Goal: Task Accomplishment & Management: Use online tool/utility

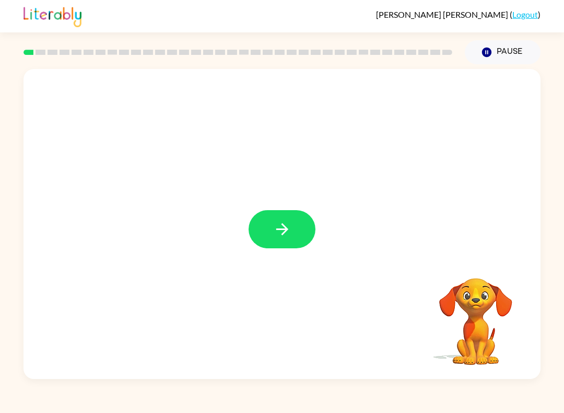
click at [272, 237] on button "button" at bounding box center [282, 229] width 67 height 38
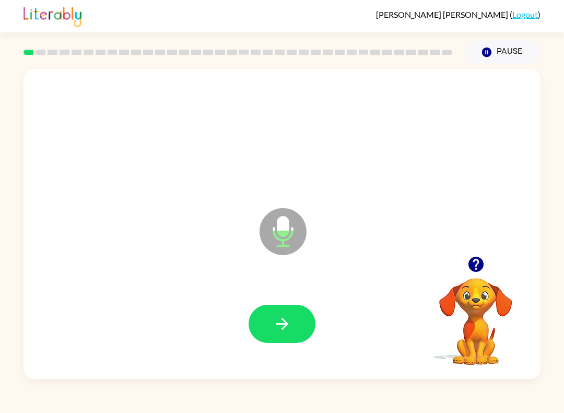
click at [282, 334] on button "button" at bounding box center [282, 324] width 67 height 38
click at [287, 333] on icon "button" at bounding box center [282, 324] width 18 height 18
click at [284, 324] on icon "button" at bounding box center [282, 324] width 12 height 12
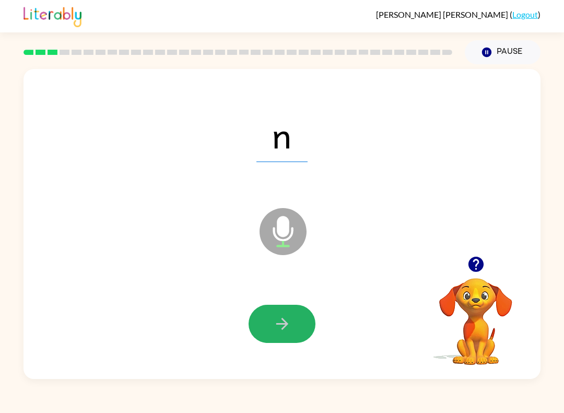
click at [292, 325] on button "button" at bounding box center [282, 324] width 67 height 38
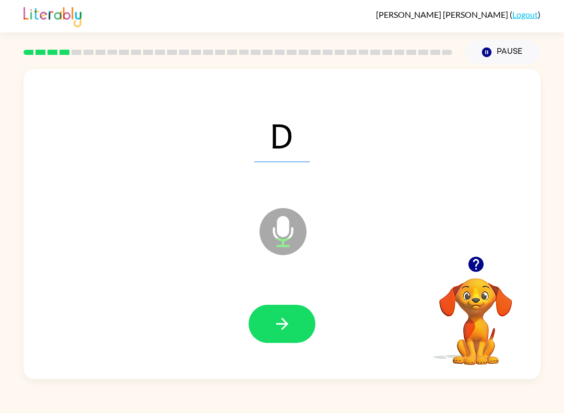
click at [289, 331] on icon "button" at bounding box center [282, 324] width 18 height 18
click at [295, 333] on button "button" at bounding box center [282, 324] width 67 height 38
click at [297, 325] on button "button" at bounding box center [282, 324] width 67 height 38
click at [294, 333] on button "button" at bounding box center [282, 324] width 67 height 38
click at [299, 328] on button "button" at bounding box center [282, 324] width 67 height 38
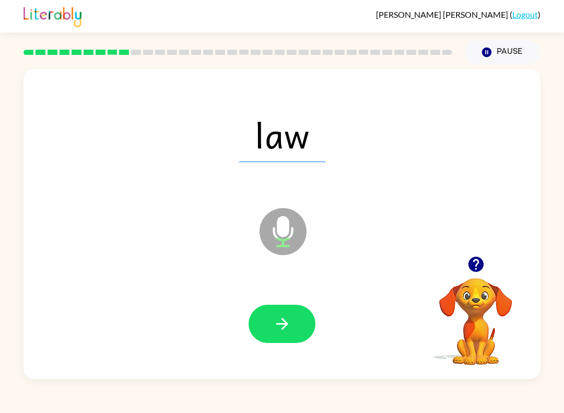
click at [282, 324] on icon "button" at bounding box center [282, 324] width 12 height 12
click at [298, 329] on button "button" at bounding box center [282, 324] width 67 height 38
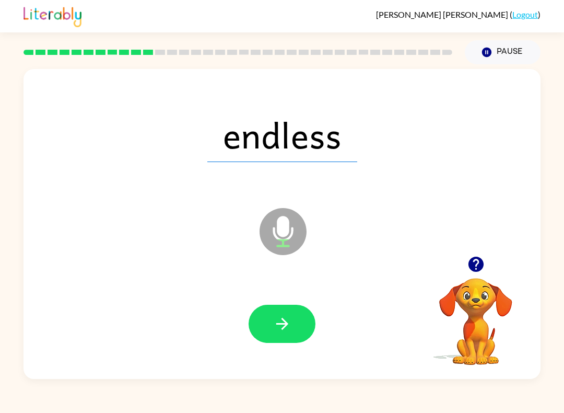
click at [303, 331] on button "button" at bounding box center [282, 324] width 67 height 38
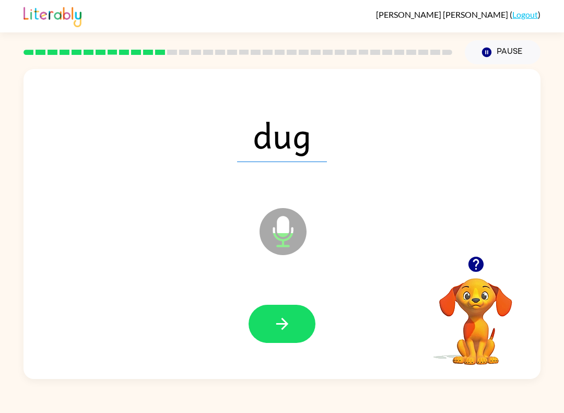
click at [292, 332] on button "button" at bounding box center [282, 324] width 67 height 38
click at [315, 324] on button "button" at bounding box center [282, 324] width 67 height 38
click at [288, 321] on icon "button" at bounding box center [282, 324] width 18 height 18
click at [281, 335] on button "button" at bounding box center [282, 324] width 67 height 38
click at [283, 321] on icon "button" at bounding box center [282, 324] width 18 height 18
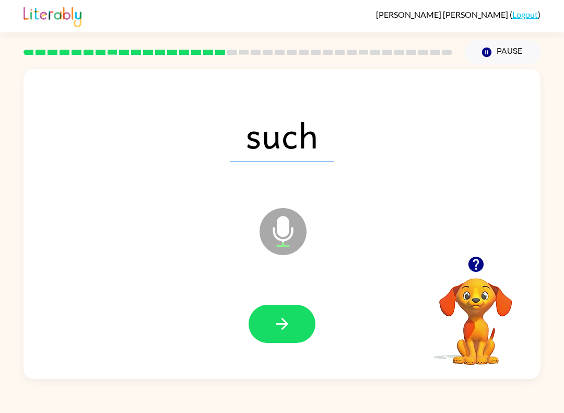
click at [300, 325] on button "button" at bounding box center [282, 324] width 67 height 38
click at [288, 321] on icon "button" at bounding box center [282, 324] width 18 height 18
click at [281, 329] on icon "button" at bounding box center [282, 324] width 18 height 18
click at [289, 335] on button "button" at bounding box center [282, 324] width 67 height 38
click at [286, 341] on button "button" at bounding box center [282, 324] width 67 height 38
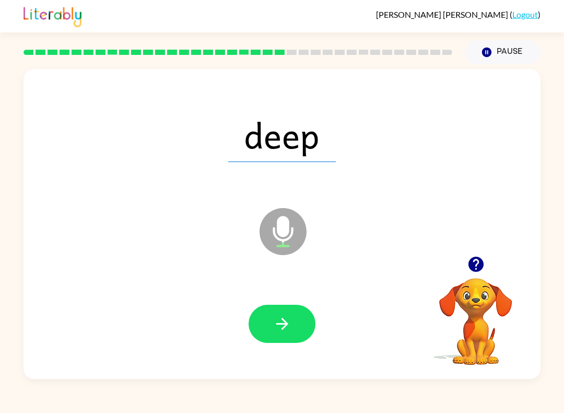
click at [291, 324] on icon "button" at bounding box center [282, 324] width 18 height 18
click at [299, 328] on button "button" at bounding box center [282, 324] width 67 height 38
click at [279, 333] on button "button" at bounding box center [282, 324] width 67 height 38
click at [296, 330] on button "button" at bounding box center [282, 324] width 67 height 38
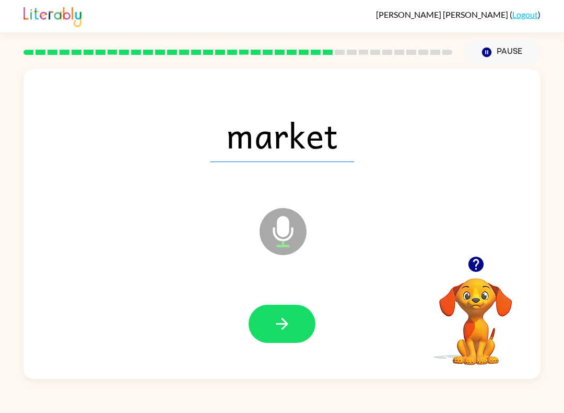
click at [276, 329] on icon "button" at bounding box center [282, 324] width 18 height 18
click at [295, 327] on button "button" at bounding box center [282, 324] width 67 height 38
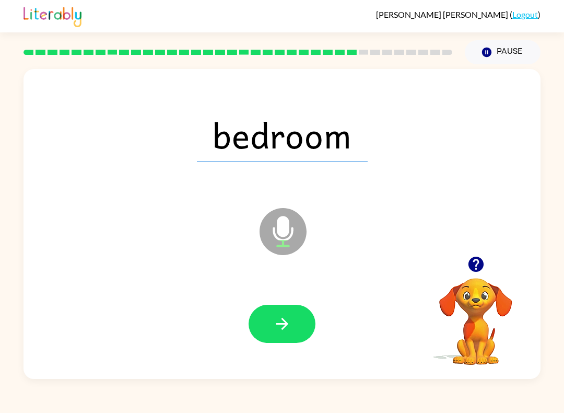
click at [301, 322] on button "button" at bounding box center [282, 324] width 67 height 38
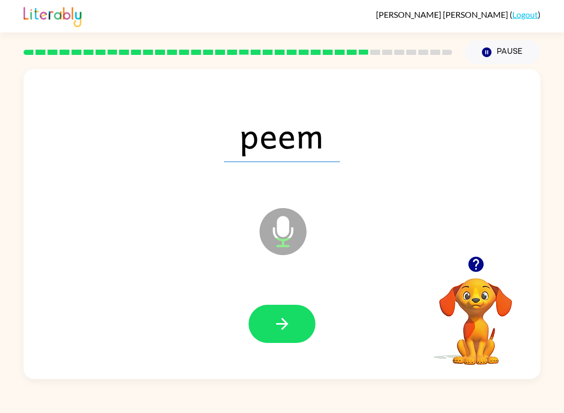
click at [286, 327] on icon "button" at bounding box center [282, 324] width 18 height 18
click at [273, 318] on icon "button" at bounding box center [282, 324] width 18 height 18
click at [283, 334] on button "button" at bounding box center [282, 324] width 67 height 38
click at [284, 341] on button "button" at bounding box center [282, 324] width 67 height 38
click at [289, 329] on icon "button" at bounding box center [282, 324] width 18 height 18
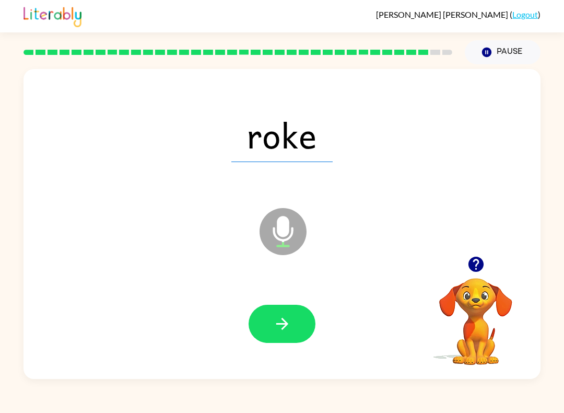
click at [286, 325] on icon "button" at bounding box center [282, 324] width 12 height 12
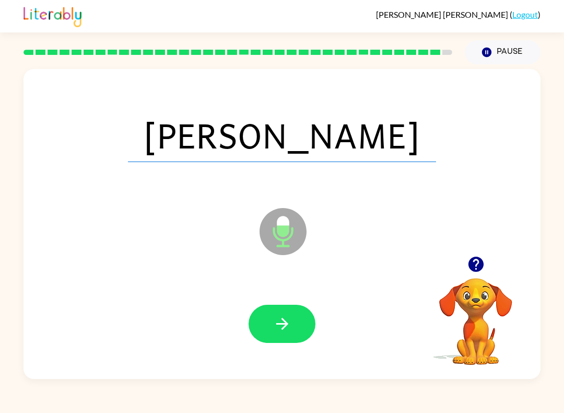
click at [277, 334] on button "button" at bounding box center [282, 324] width 67 height 38
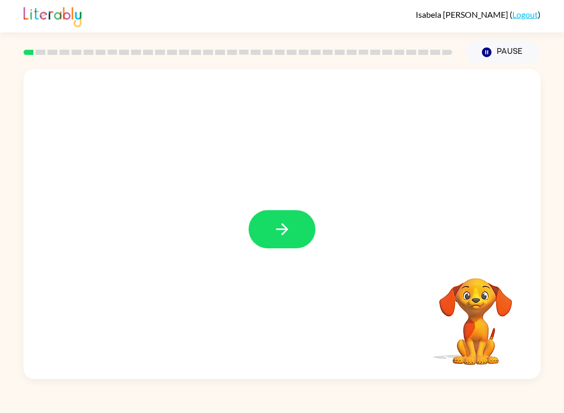
click at [287, 227] on icon "button" at bounding box center [282, 229] width 18 height 18
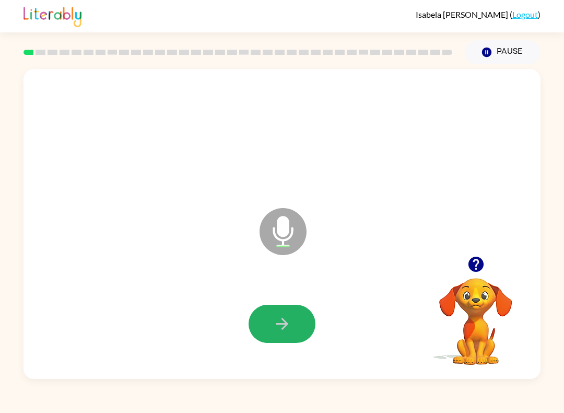
click at [279, 318] on icon "button" at bounding box center [282, 324] width 18 height 18
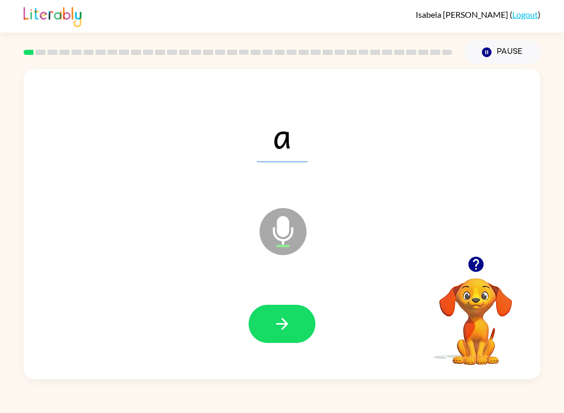
click at [278, 335] on button "button" at bounding box center [282, 324] width 67 height 38
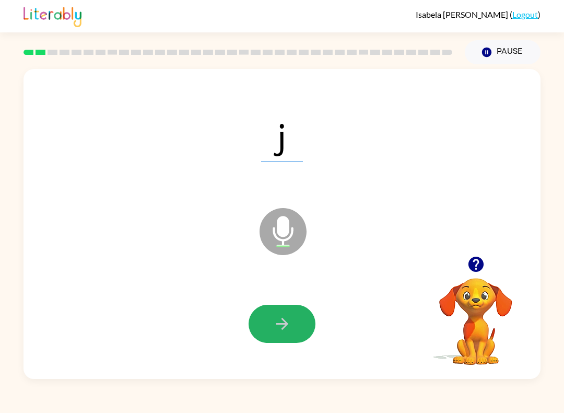
click at [279, 335] on button "button" at bounding box center [282, 324] width 67 height 38
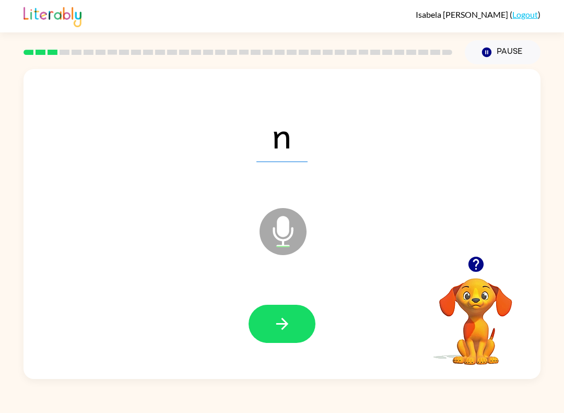
click at [275, 328] on icon "button" at bounding box center [282, 324] width 18 height 18
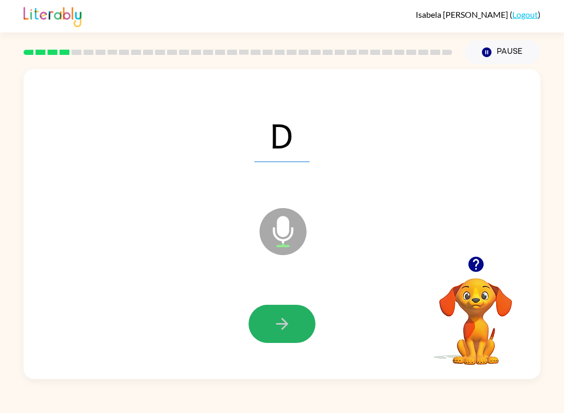
click at [274, 331] on icon "button" at bounding box center [282, 324] width 18 height 18
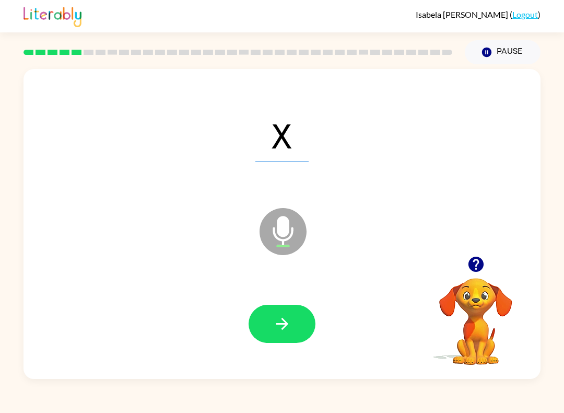
click at [283, 321] on icon "button" at bounding box center [282, 324] width 18 height 18
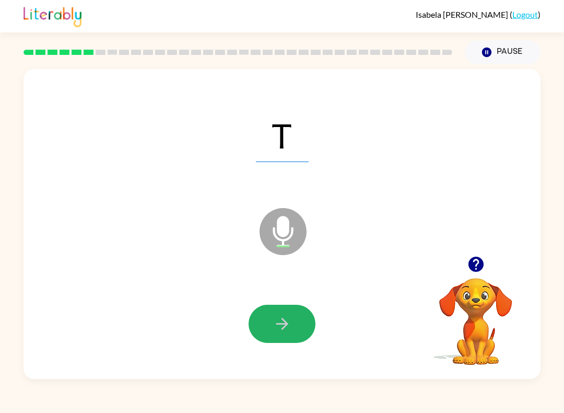
click at [292, 325] on button "button" at bounding box center [282, 324] width 67 height 38
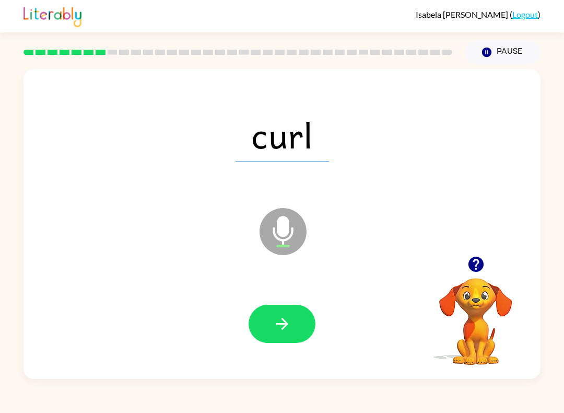
click at [284, 334] on button "button" at bounding box center [282, 324] width 67 height 38
click at [285, 333] on icon "button" at bounding box center [282, 324] width 18 height 18
click at [275, 319] on icon "button" at bounding box center [282, 324] width 18 height 18
click at [284, 322] on icon "button" at bounding box center [282, 324] width 18 height 18
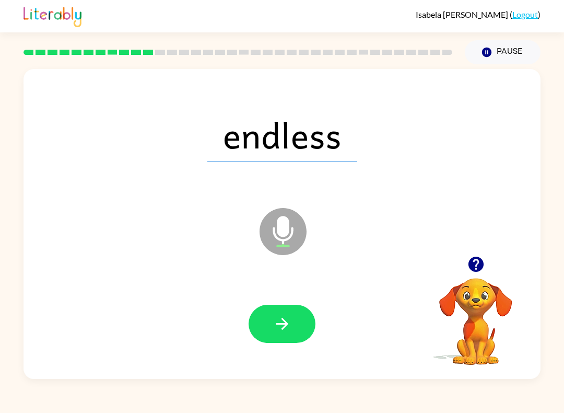
click at [273, 331] on icon "button" at bounding box center [282, 324] width 18 height 18
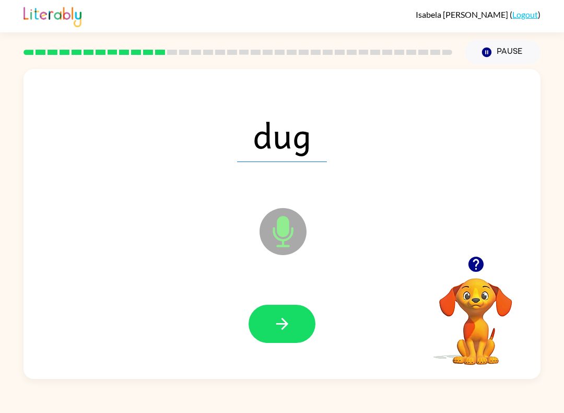
click at [286, 322] on icon "button" at bounding box center [282, 324] width 12 height 12
click at [278, 335] on button "button" at bounding box center [282, 324] width 67 height 38
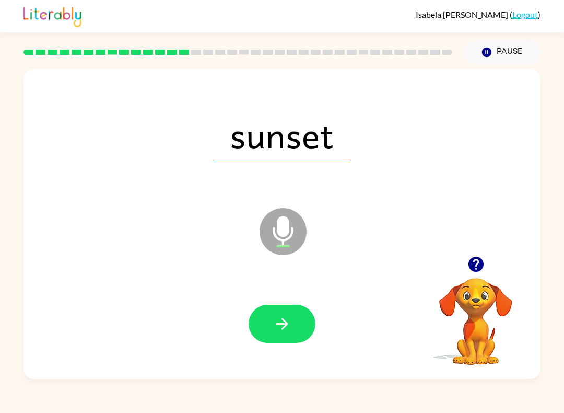
click at [283, 332] on icon "button" at bounding box center [282, 324] width 18 height 18
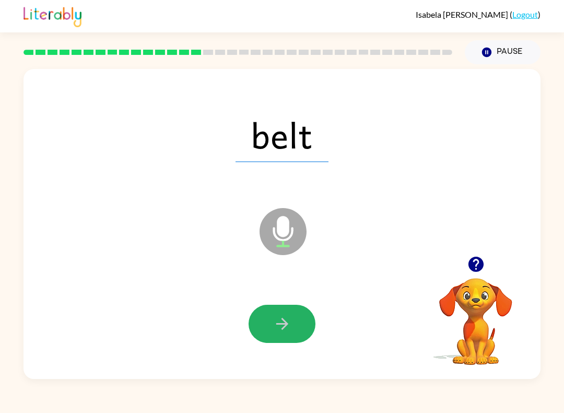
click at [274, 328] on icon "button" at bounding box center [282, 324] width 18 height 18
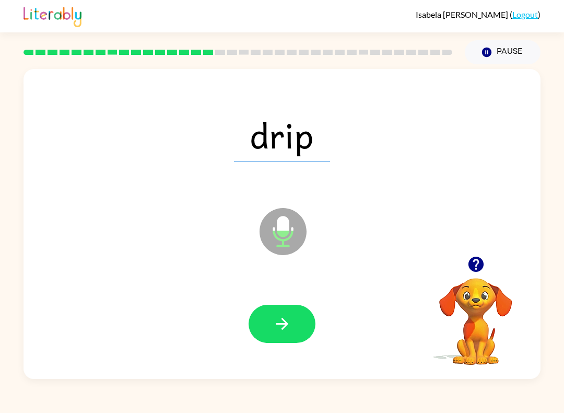
click at [274, 313] on button "button" at bounding box center [282, 324] width 67 height 38
click at [270, 343] on button "button" at bounding box center [282, 324] width 67 height 38
click at [278, 319] on icon "button" at bounding box center [282, 324] width 18 height 18
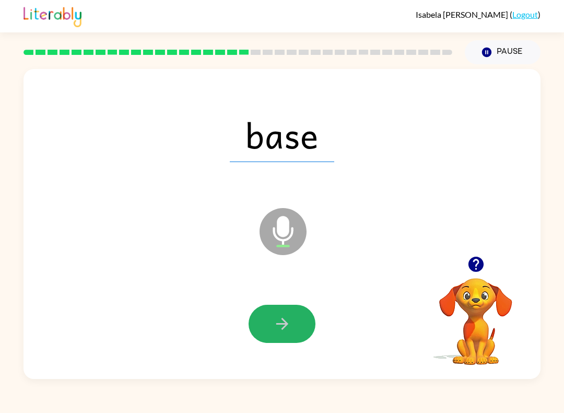
click at [276, 333] on icon "button" at bounding box center [282, 324] width 18 height 18
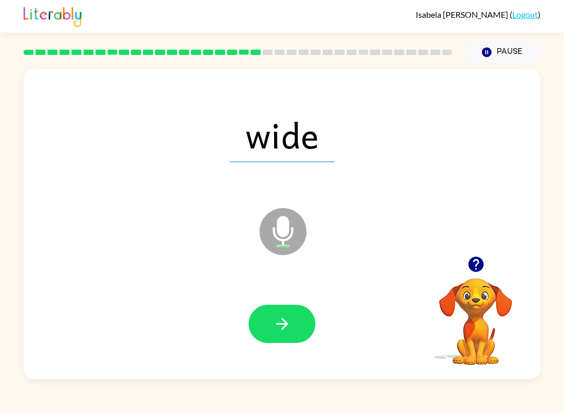
click at [282, 321] on icon "button" at bounding box center [282, 324] width 18 height 18
click at [288, 328] on icon "button" at bounding box center [282, 324] width 18 height 18
click at [275, 327] on icon "button" at bounding box center [282, 324] width 18 height 18
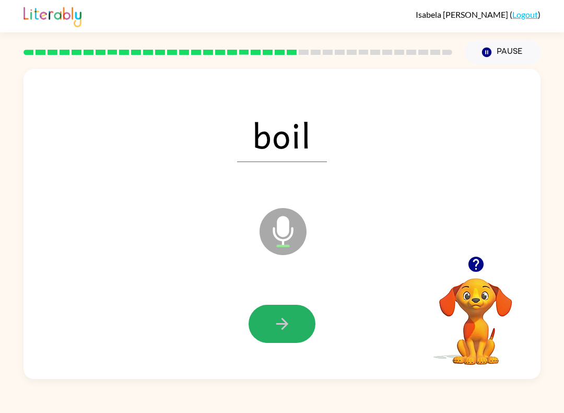
click at [282, 316] on icon "button" at bounding box center [282, 324] width 18 height 18
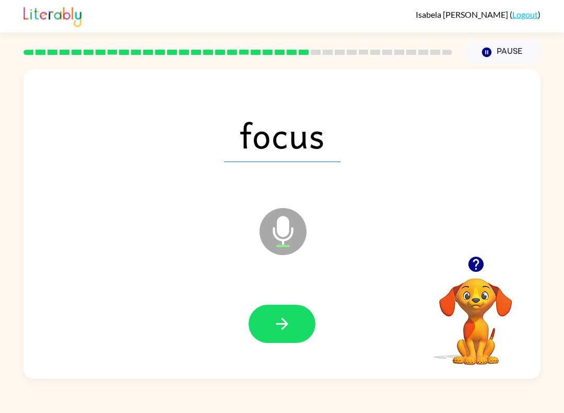
click at [287, 327] on icon "button" at bounding box center [282, 324] width 18 height 18
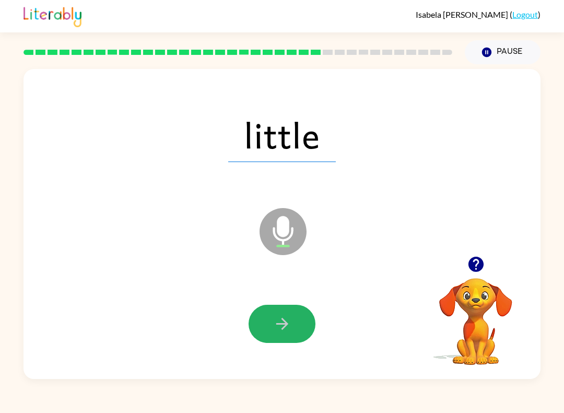
click at [285, 329] on icon "button" at bounding box center [282, 324] width 18 height 18
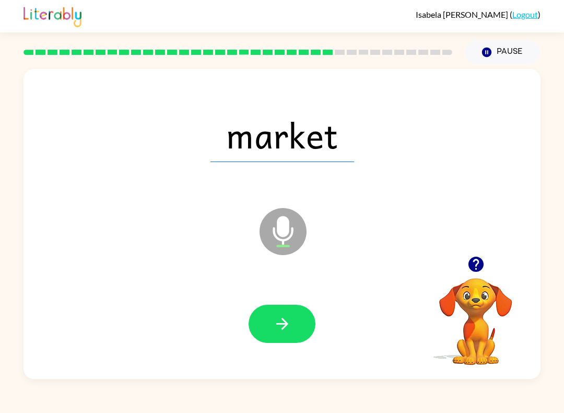
click at [285, 338] on button "button" at bounding box center [282, 324] width 67 height 38
click at [286, 328] on icon "button" at bounding box center [282, 324] width 18 height 18
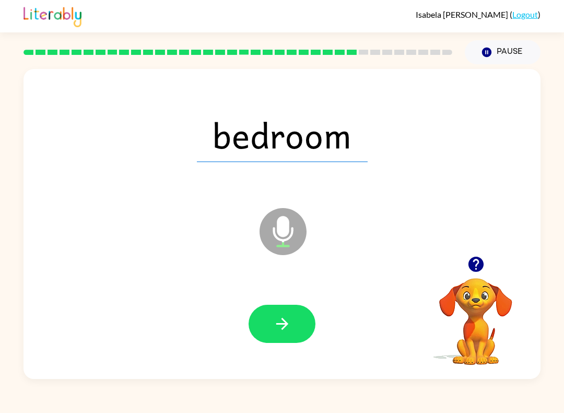
click at [298, 328] on button "button" at bounding box center [282, 324] width 67 height 38
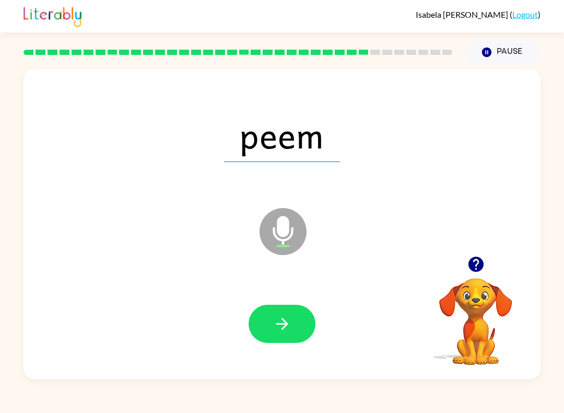
click at [293, 331] on button "button" at bounding box center [282, 324] width 67 height 38
click at [292, 325] on button "button" at bounding box center [282, 324] width 67 height 38
click at [292, 332] on button "button" at bounding box center [282, 324] width 67 height 38
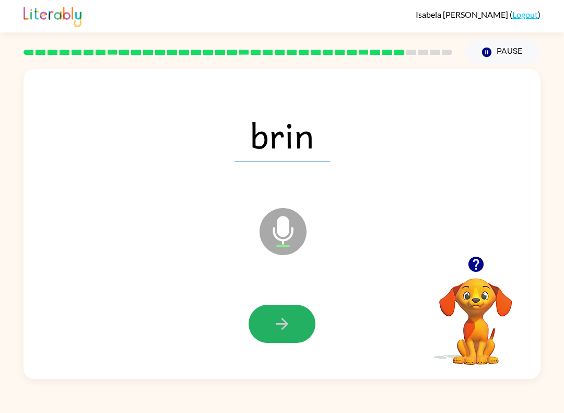
click at [278, 330] on icon "button" at bounding box center [282, 324] width 18 height 18
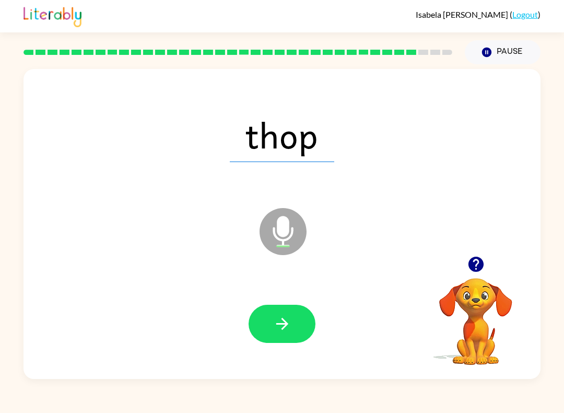
click at [294, 333] on button "button" at bounding box center [282, 324] width 67 height 38
click at [275, 320] on icon "button" at bounding box center [282, 324] width 18 height 18
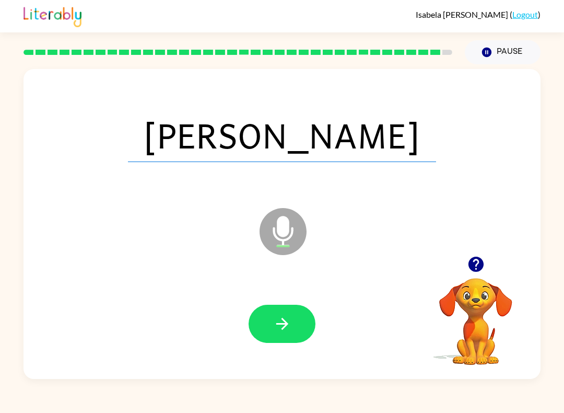
click at [277, 325] on icon "button" at bounding box center [282, 324] width 18 height 18
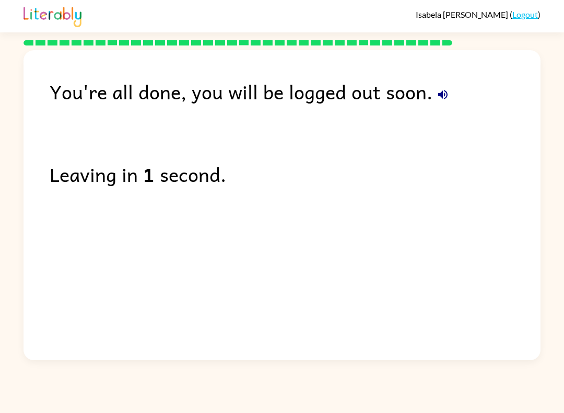
click at [520, 10] on link "Logout" at bounding box center [526, 14] width 26 height 10
